Goal: Task Accomplishment & Management: Manage account settings

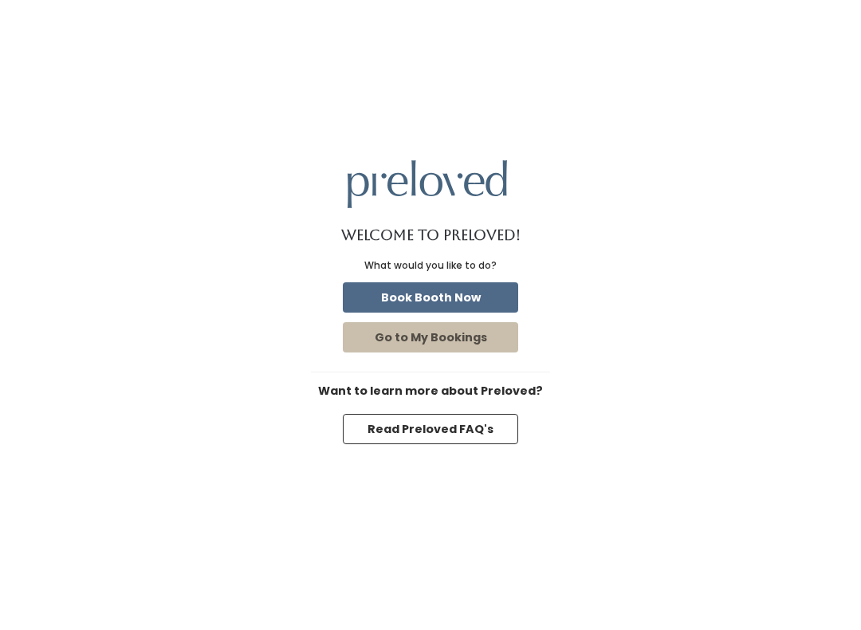
click at [442, 284] on button "Book Booth Now" at bounding box center [430, 297] width 175 height 30
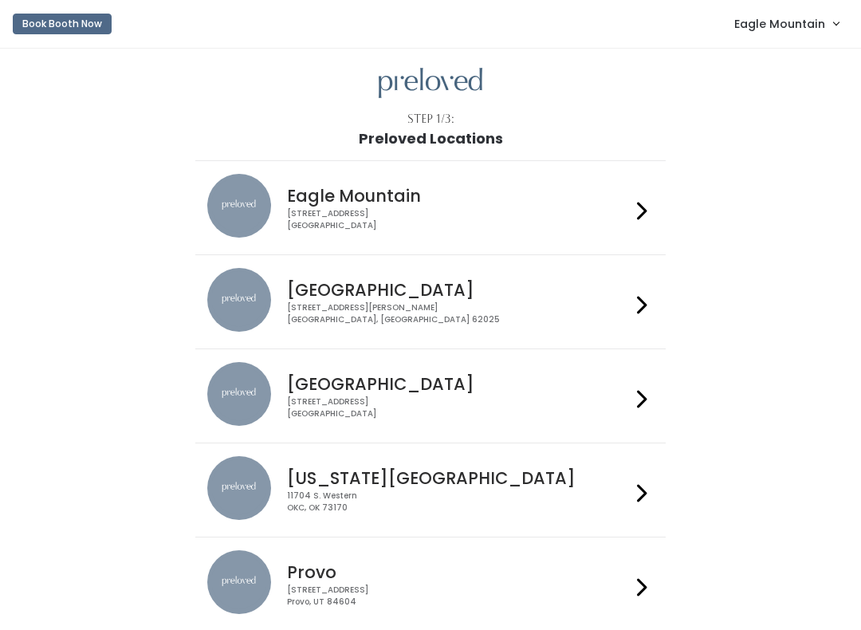
click at [776, 21] on span "Eagle Mountain" at bounding box center [779, 24] width 91 height 18
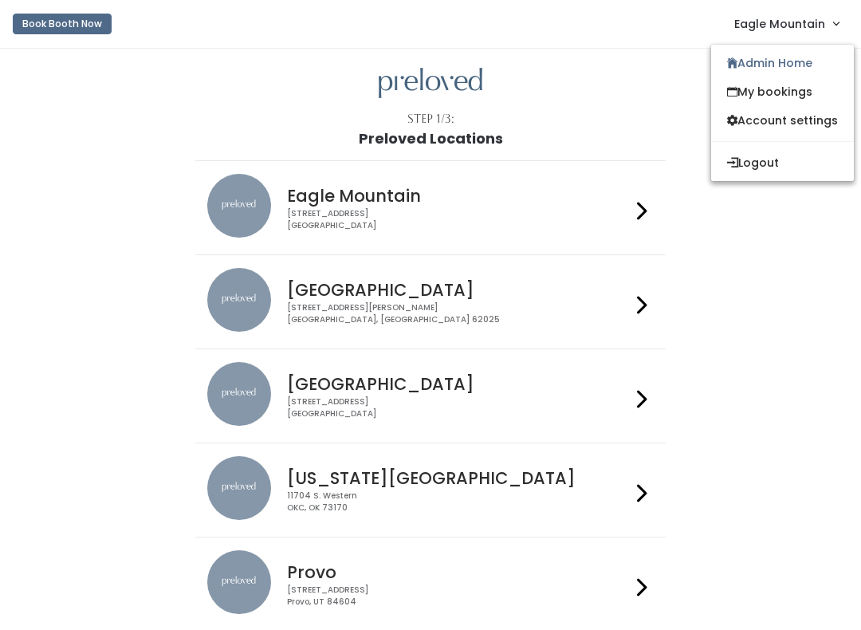
click at [749, 68] on link "Admin Home" at bounding box center [782, 63] width 143 height 29
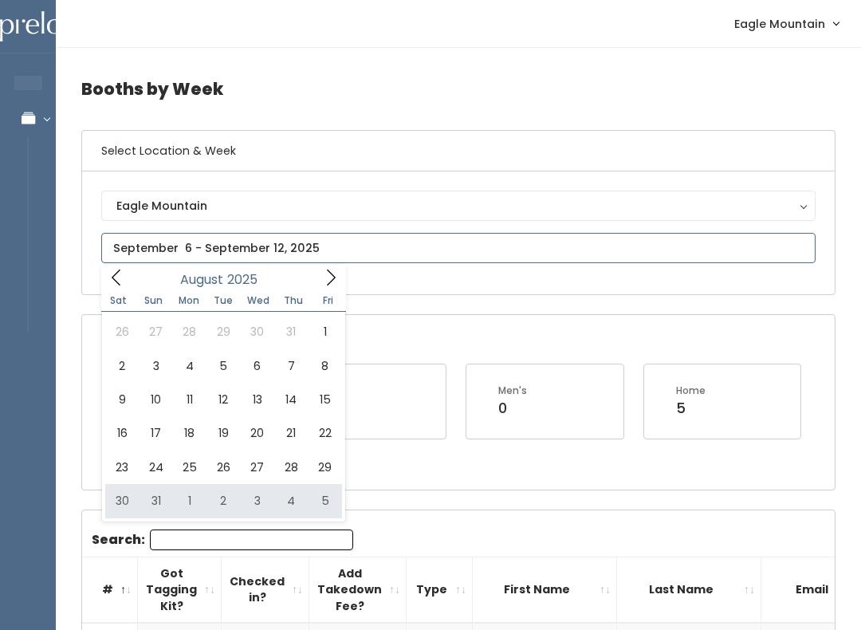
type input "August 30 to September 5"
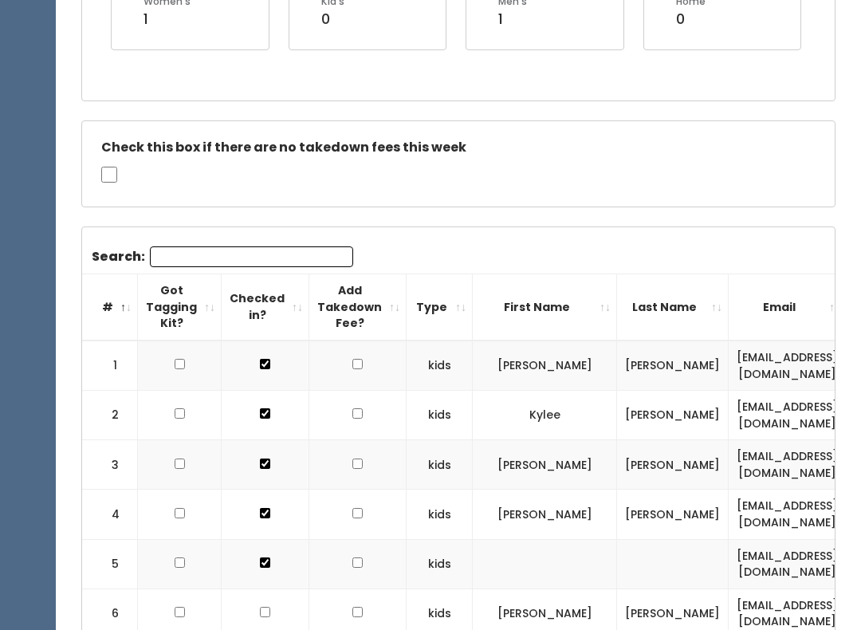
scroll to position [389, 0]
click at [617, 308] on th "First Name" at bounding box center [545, 307] width 144 height 66
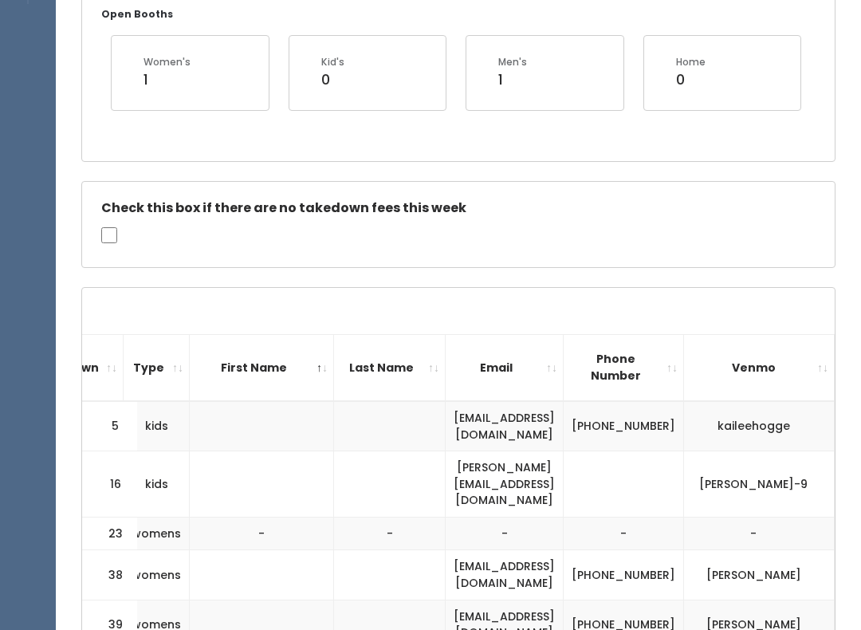
scroll to position [320, 0]
